Goal: Find specific page/section: Find specific page/section

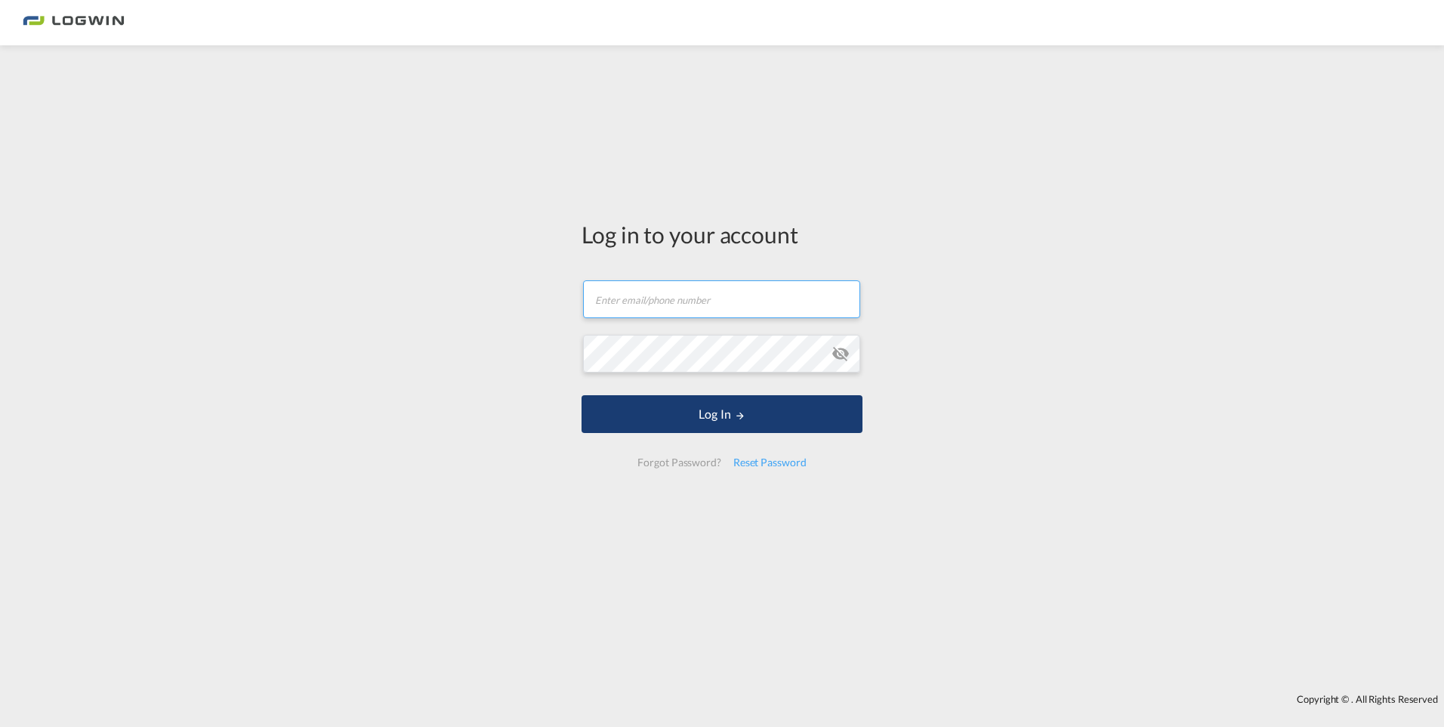
type input "[EMAIL_ADDRESS][PERSON_NAME][DOMAIN_NAME]"
click at [719, 408] on button "Log In" at bounding box center [722, 414] width 281 height 38
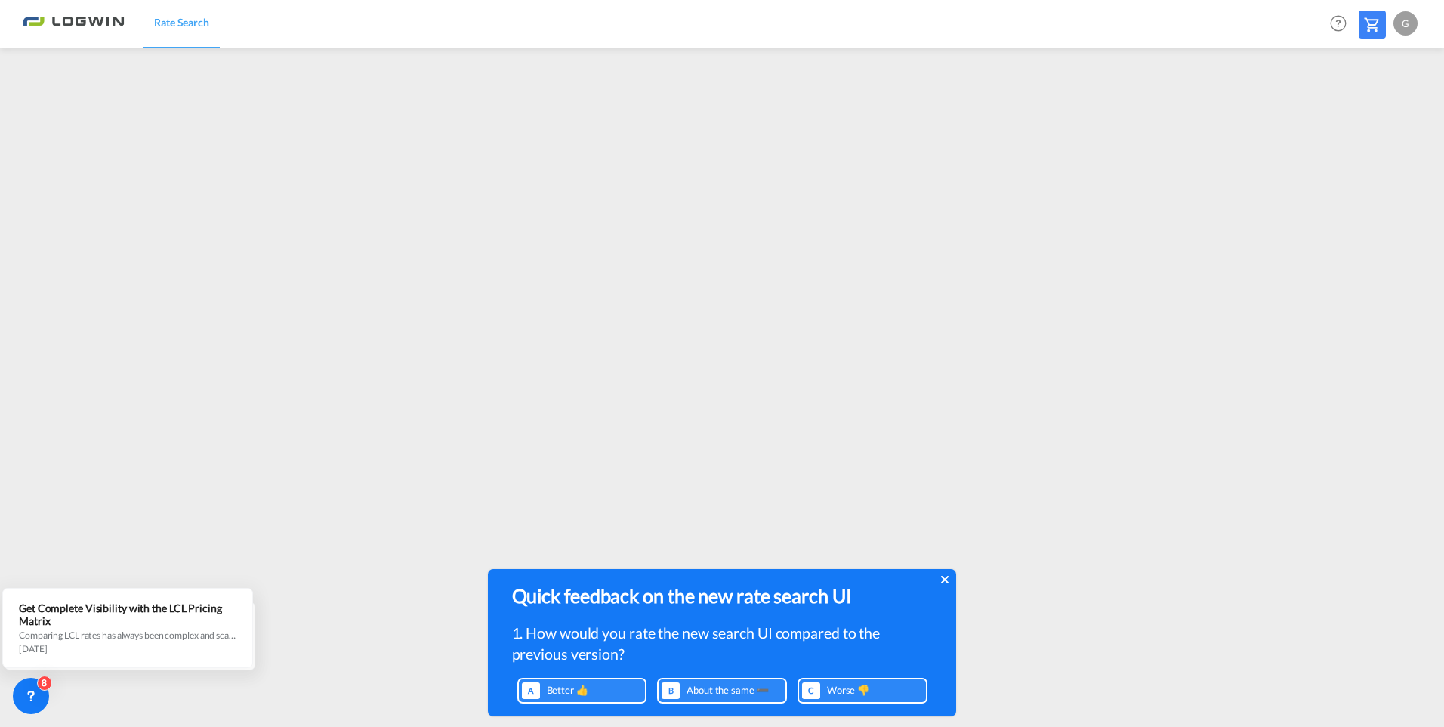
click at [941, 576] on icon at bounding box center [945, 579] width 8 height 12
